Goal: Check status: Check status

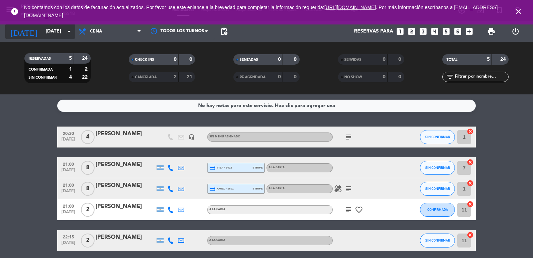
click at [70, 34] on icon "arrow_drop_down" at bounding box center [69, 31] width 8 height 8
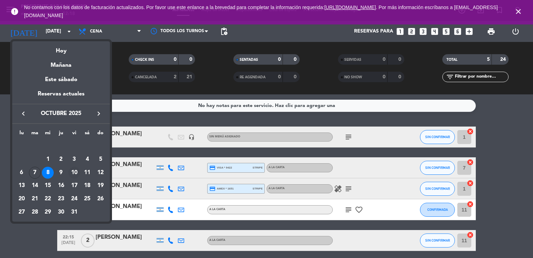
click at [74, 172] on div "10" at bounding box center [74, 172] width 12 height 12
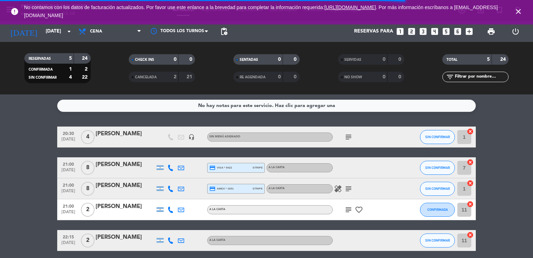
click at [519, 12] on icon "close" at bounding box center [518, 11] width 8 height 8
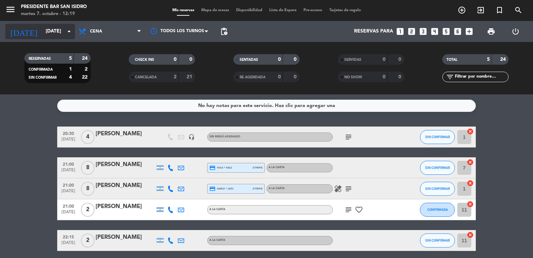
click at [71, 34] on icon "arrow_drop_down" at bounding box center [69, 31] width 8 height 8
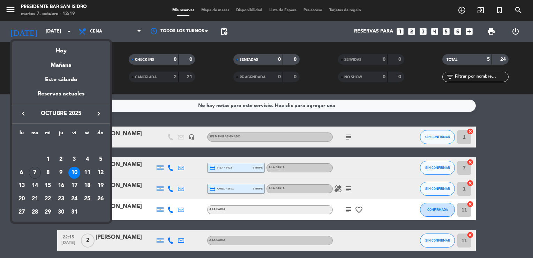
click at [151, 87] on div at bounding box center [266, 129] width 533 height 258
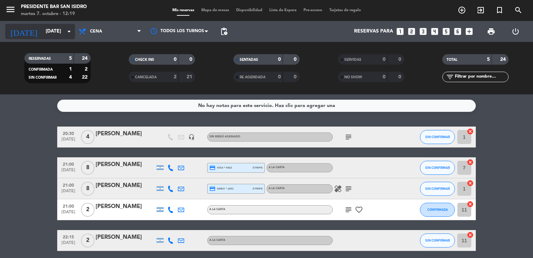
click at [69, 32] on icon "arrow_drop_down" at bounding box center [69, 31] width 8 height 8
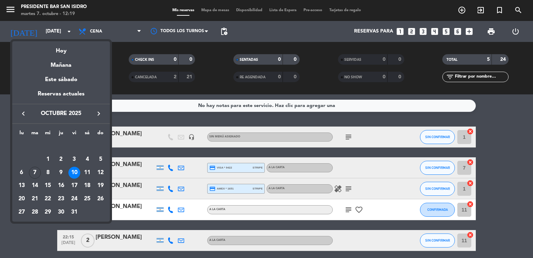
click at [74, 172] on div "10" at bounding box center [74, 172] width 12 height 12
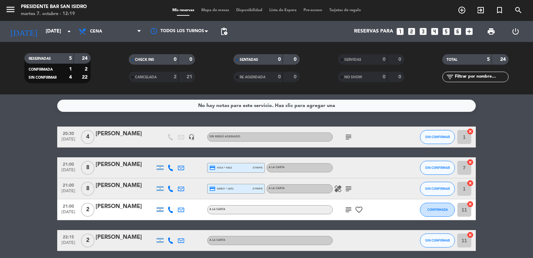
drag, startPoint x: 507, startPoint y: 135, endPoint x: 494, endPoint y: 275, distance: 141.2
click at [494, 257] on html "close × Presidente Bar San [PERSON_NAME] × chrome_reader_mode Listado de Reserv…" at bounding box center [266, 129] width 533 height 258
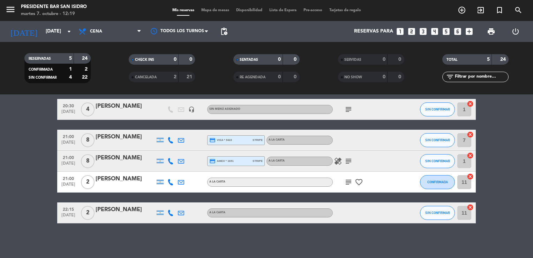
click at [27, 174] on bookings-row "20:30 [DATE] 4 [PERSON_NAME] headset_mic Sin menú asignado subject SIN CONFIRMA…" at bounding box center [266, 161] width 533 height 124
click at [70, 33] on icon "arrow_drop_down" at bounding box center [69, 31] width 8 height 8
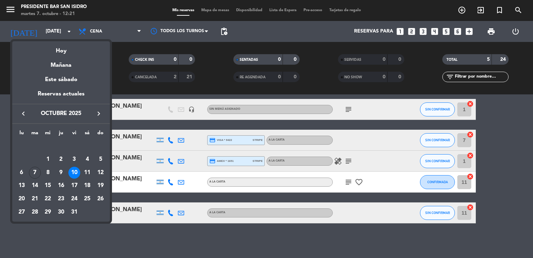
click at [74, 170] on div "10" at bounding box center [74, 172] width 12 height 12
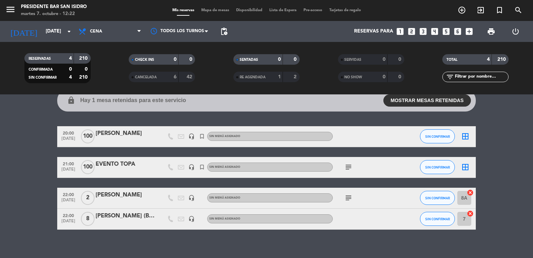
scroll to position [34, 0]
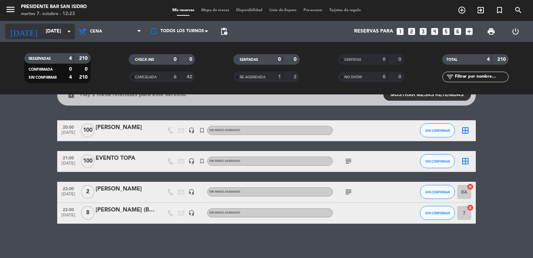
click at [70, 31] on icon "arrow_drop_down" at bounding box center [69, 31] width 8 height 8
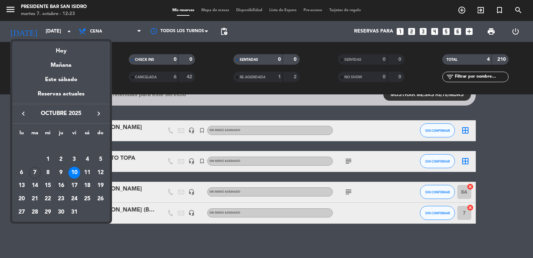
click at [60, 185] on div "16" at bounding box center [61, 185] width 12 height 12
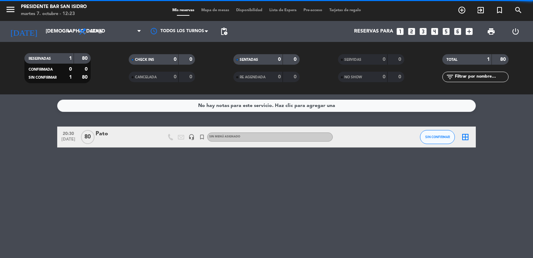
scroll to position [0, 0]
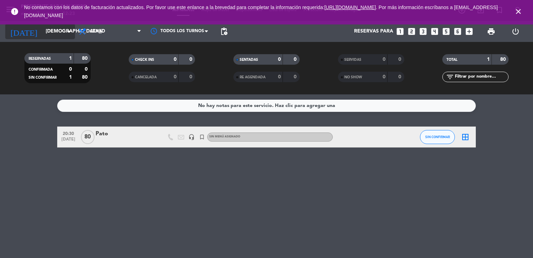
click at [70, 32] on icon "arrow_drop_down" at bounding box center [69, 31] width 8 height 8
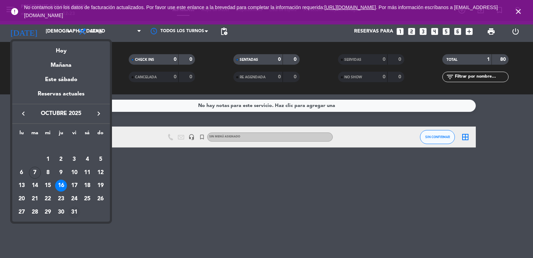
click at [76, 211] on div "31" at bounding box center [74, 212] width 12 height 12
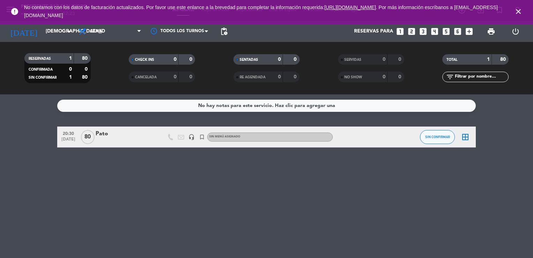
type input "[DATE]"
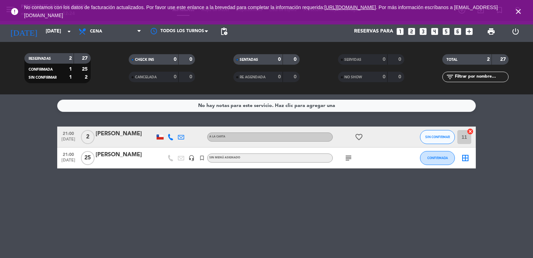
click at [518, 10] on icon "close" at bounding box center [518, 11] width 8 height 8
